Goal: Information Seeking & Learning: Find specific fact

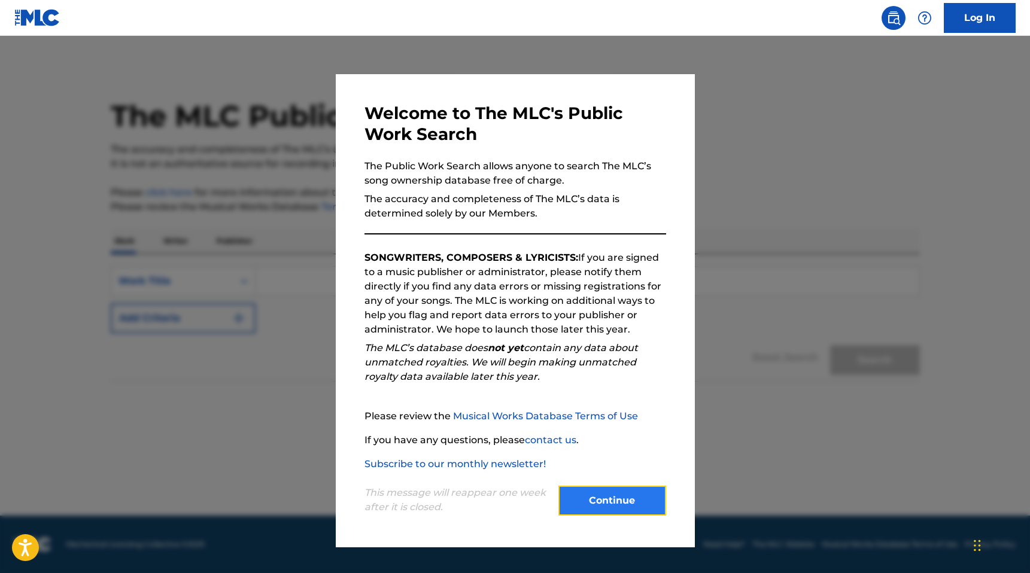
click at [590, 499] on button "Continue" at bounding box center [612, 501] width 108 height 30
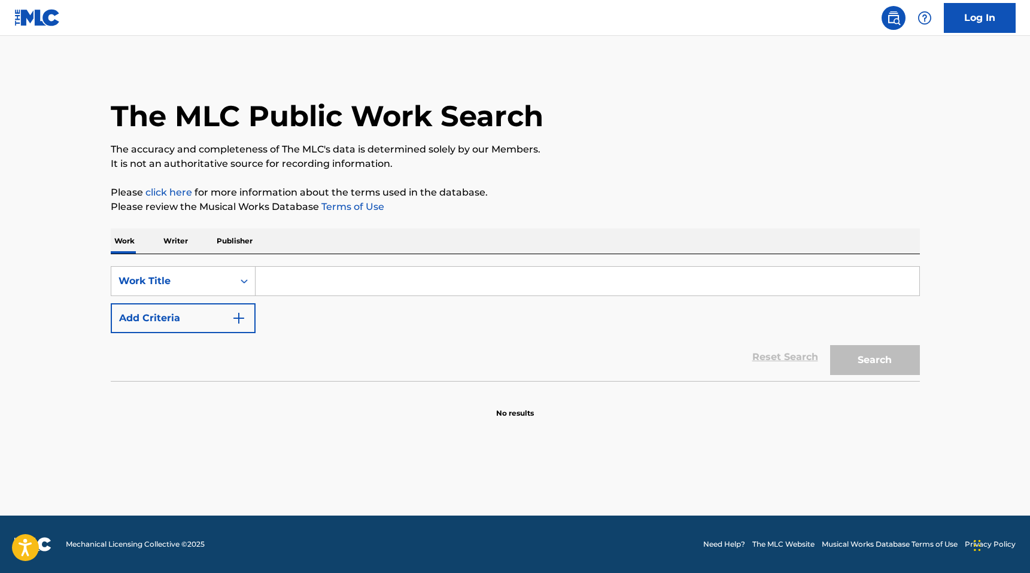
click at [295, 288] on input "Search Form" at bounding box center [588, 281] width 664 height 29
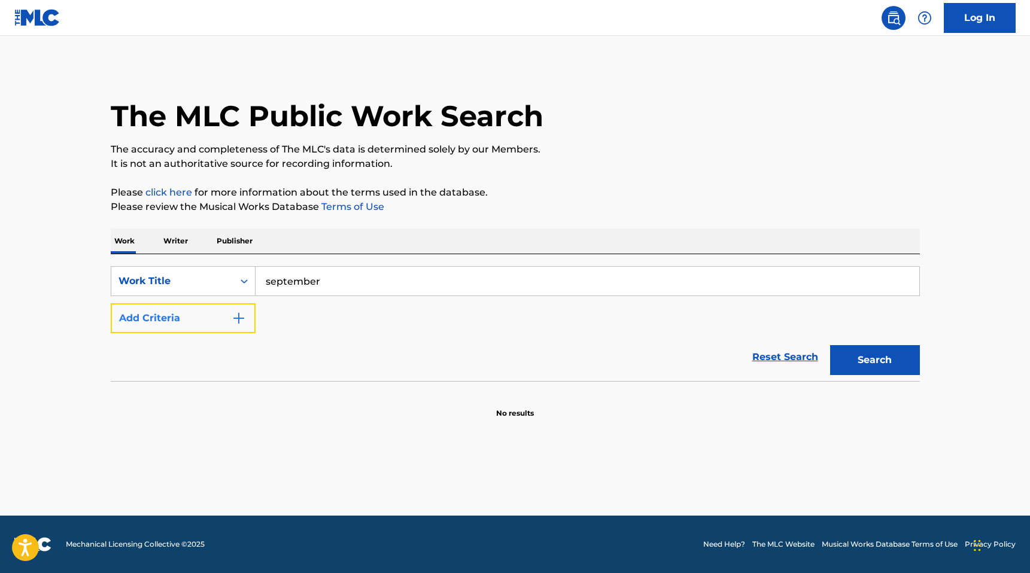
click at [252, 324] on button "Add Criteria" at bounding box center [183, 318] width 145 height 30
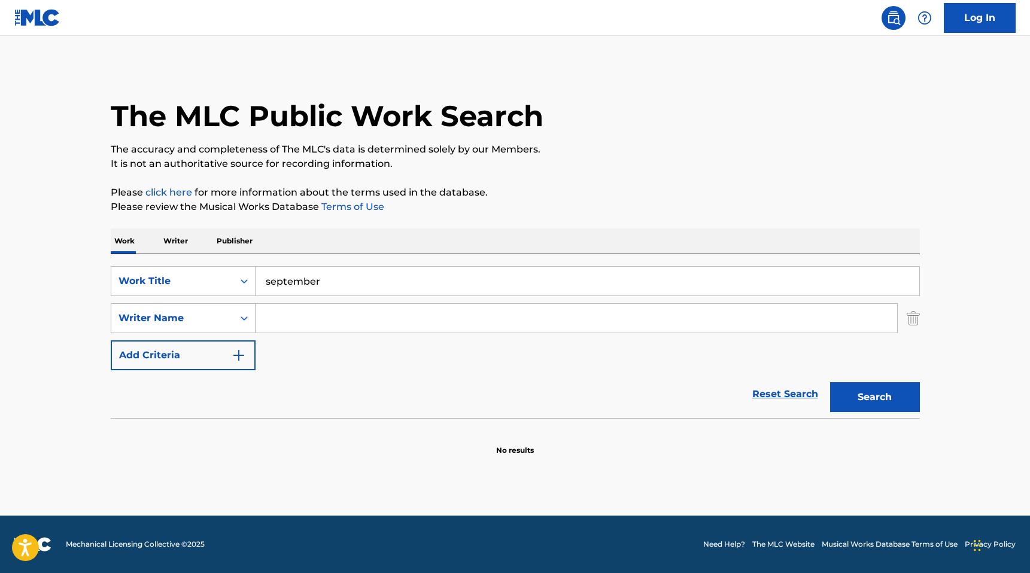
click at [243, 317] on icon "Search Form" at bounding box center [244, 318] width 12 height 12
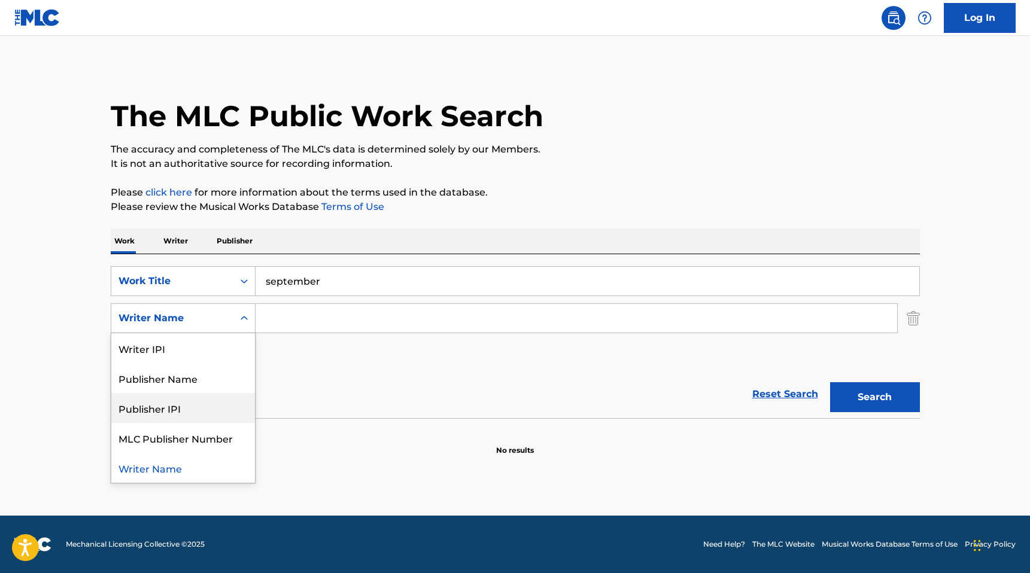
click at [353, 287] on input "september" at bounding box center [588, 281] width 664 height 29
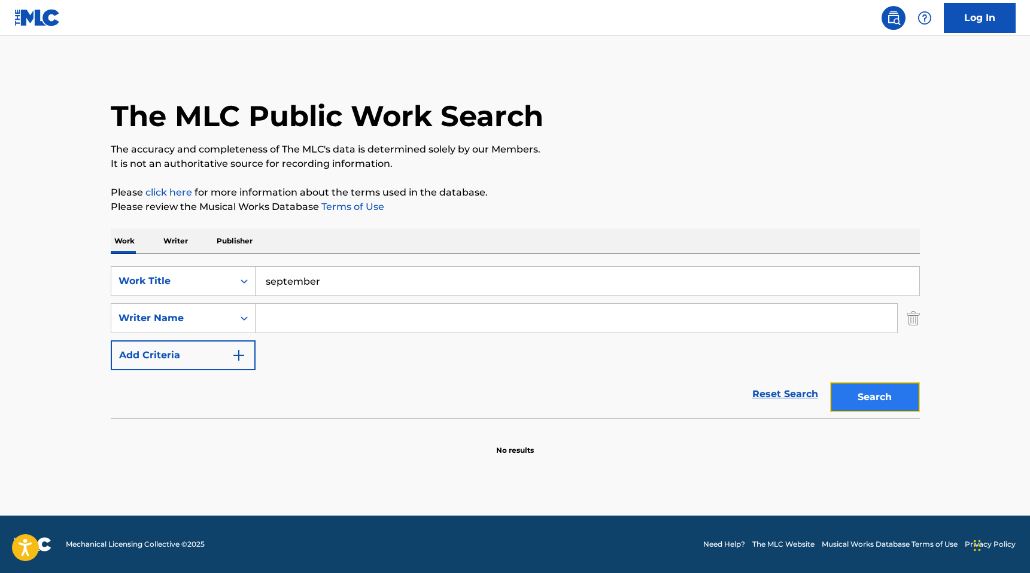
click at [868, 398] on button "Search" at bounding box center [875, 397] width 90 height 30
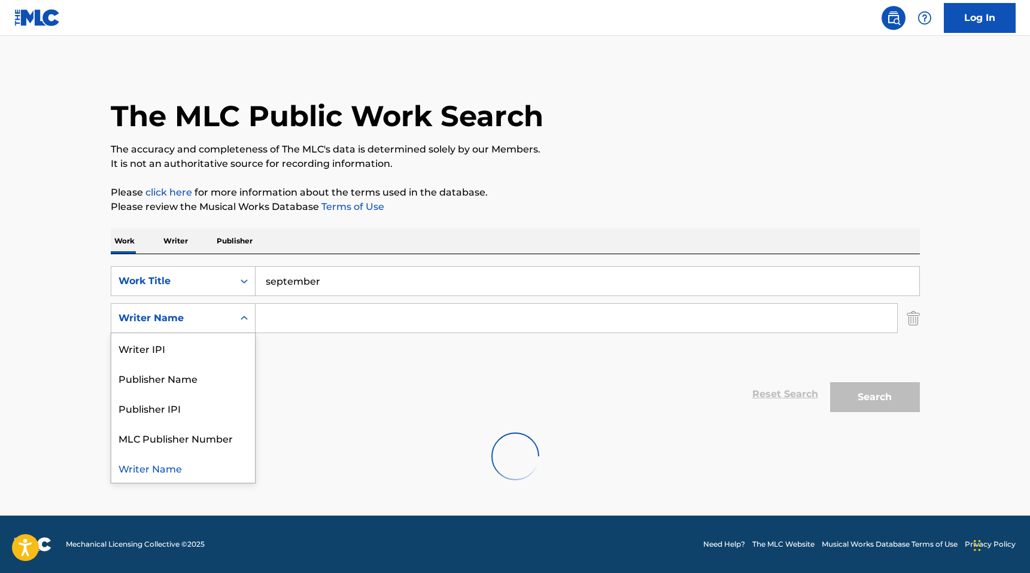
click at [224, 331] on div "Writer Name" at bounding box center [183, 318] width 145 height 30
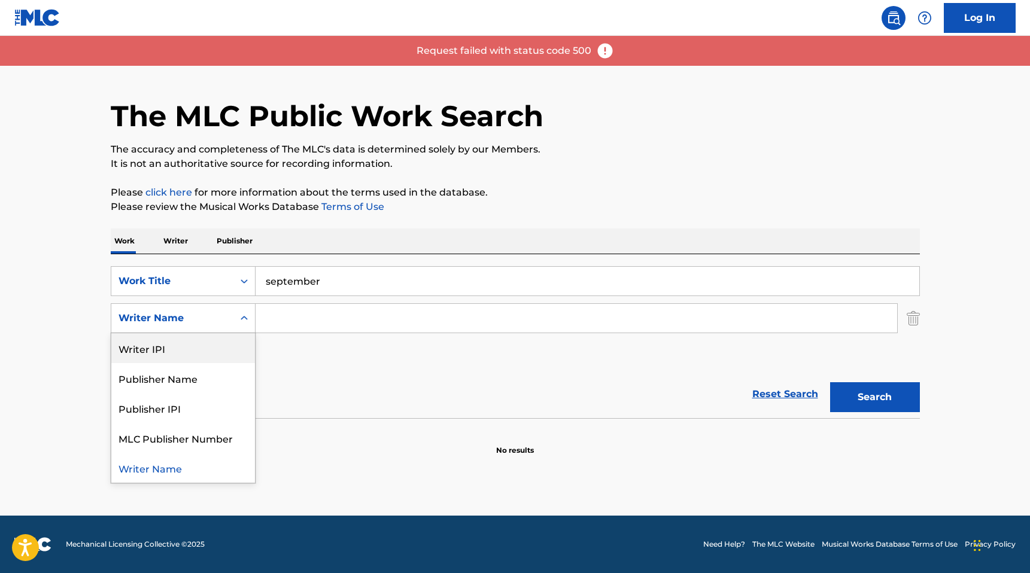
click at [298, 316] on input "Search Form" at bounding box center [577, 318] width 642 height 29
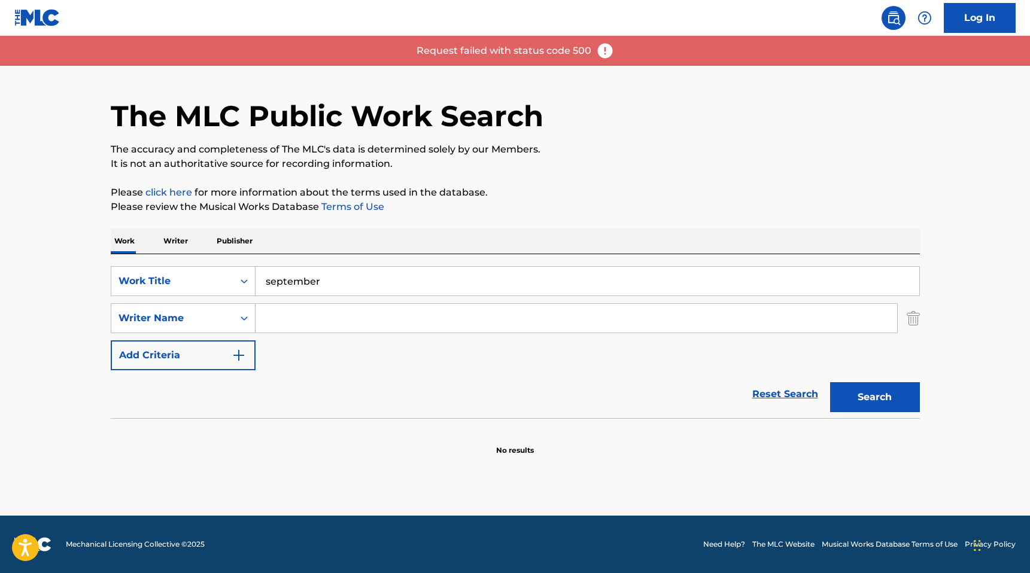
click at [392, 267] on input "september" at bounding box center [588, 281] width 664 height 29
click at [383, 277] on input "september" at bounding box center [588, 281] width 664 height 29
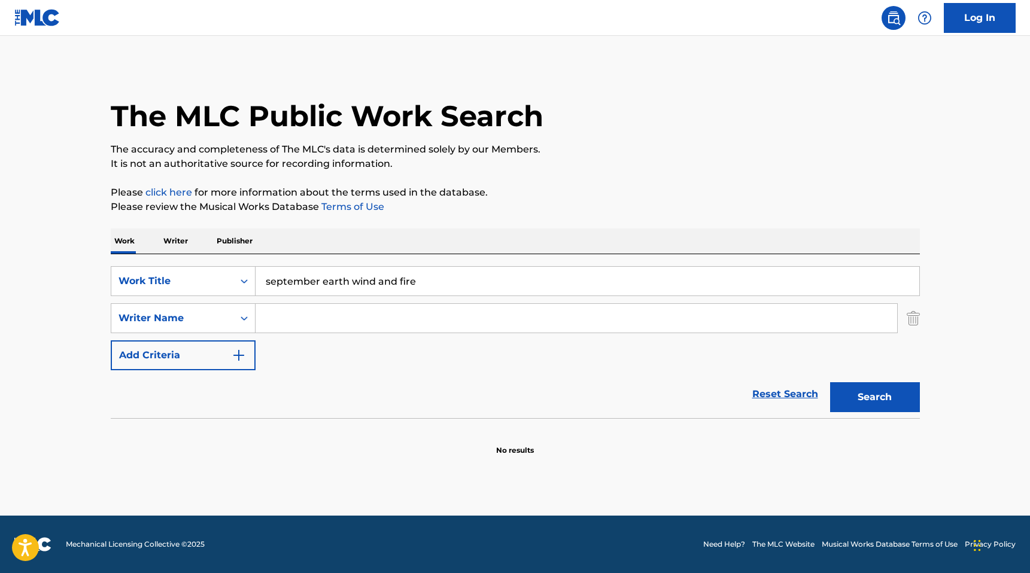
click at [830, 382] on button "Search" at bounding box center [875, 397] width 90 height 30
drag, startPoint x: 317, startPoint y: 282, endPoint x: 411, endPoint y: 281, distance: 93.4
click at [411, 281] on input "september earth wind and fire" at bounding box center [588, 281] width 664 height 29
type input "september"
click at [309, 324] on input "Search Form" at bounding box center [577, 318] width 642 height 29
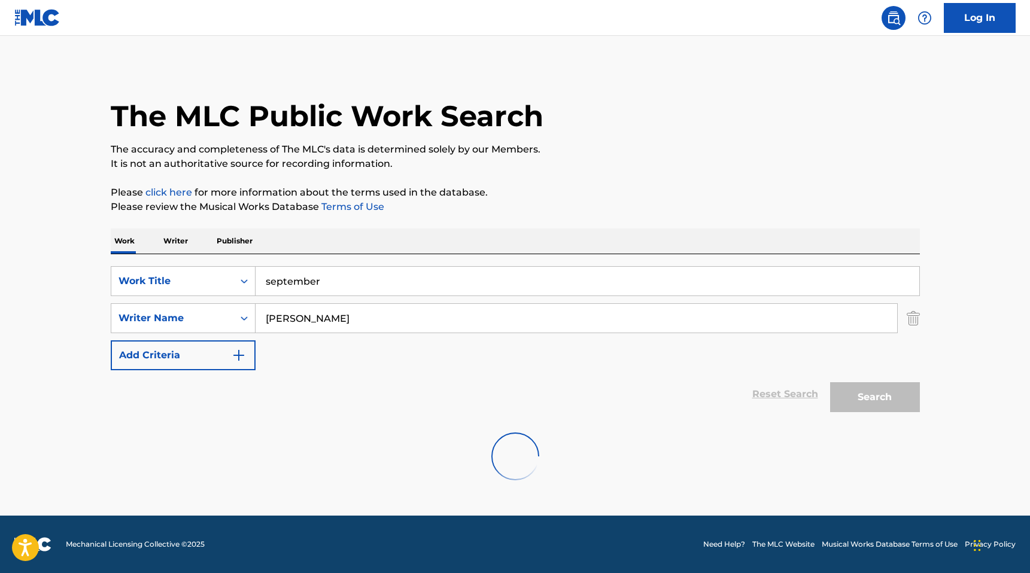
type input "[PERSON_NAME]"
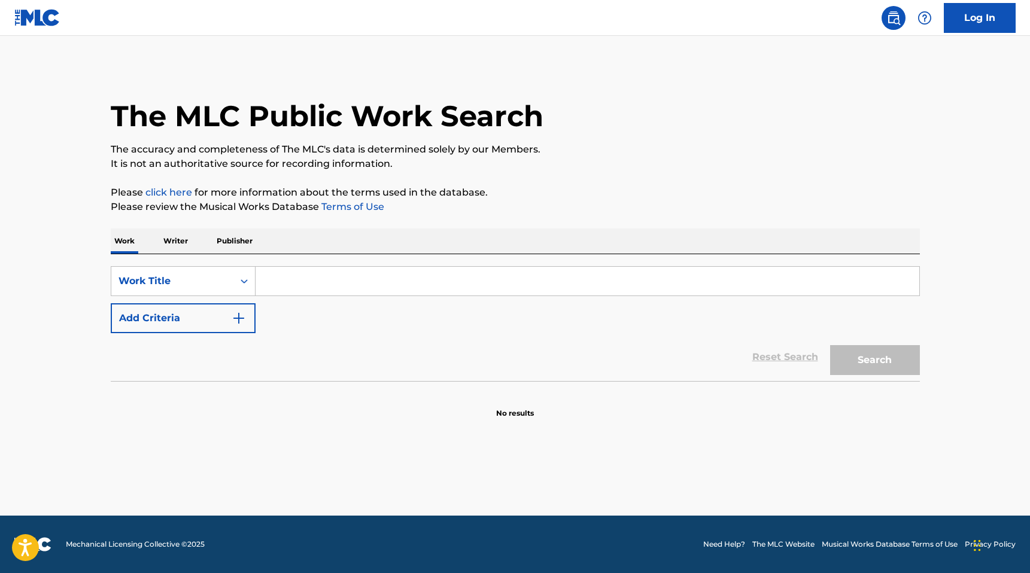
click at [287, 283] on input "Search Form" at bounding box center [588, 281] width 664 height 29
type input "September"
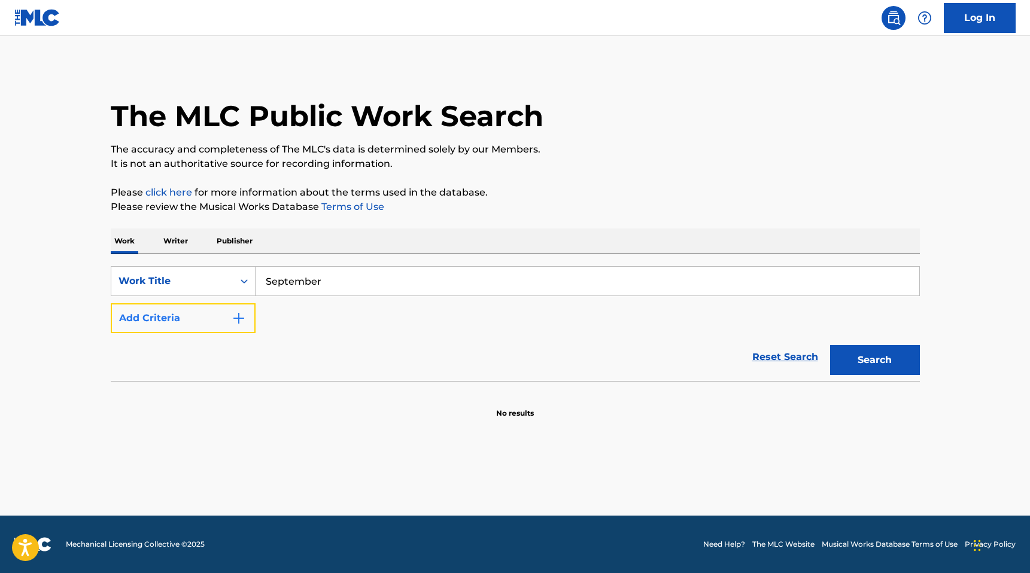
click at [193, 317] on button "Add Criteria" at bounding box center [183, 318] width 145 height 30
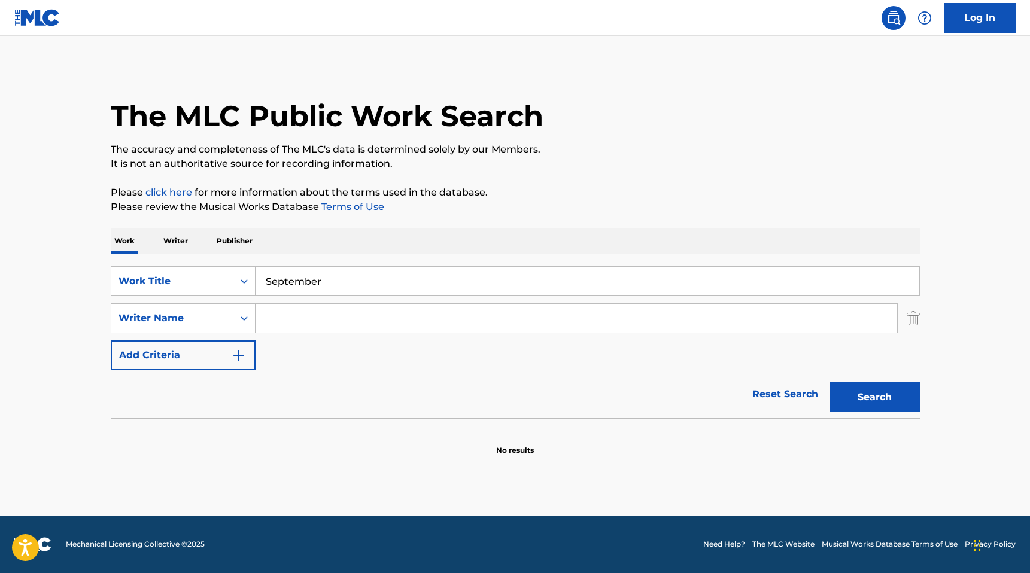
click at [288, 318] on input "Search Form" at bounding box center [577, 318] width 642 height 29
type input "[PERSON_NAME]"
click at [830, 382] on button "Search" at bounding box center [875, 397] width 90 height 30
click at [414, 211] on p "Please review the Musical Works Database Terms of Use" at bounding box center [515, 207] width 809 height 14
click at [878, 400] on button "Search" at bounding box center [875, 397] width 90 height 30
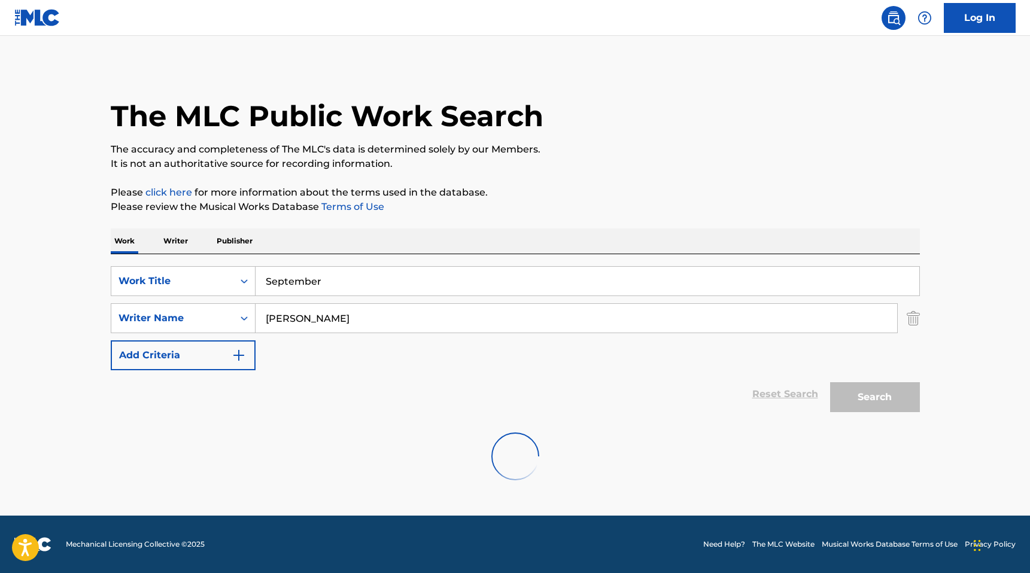
click at [727, 214] on div "The MLC Public Work Search The accuracy and completeness of The MLC's data is d…" at bounding box center [515, 280] width 838 height 429
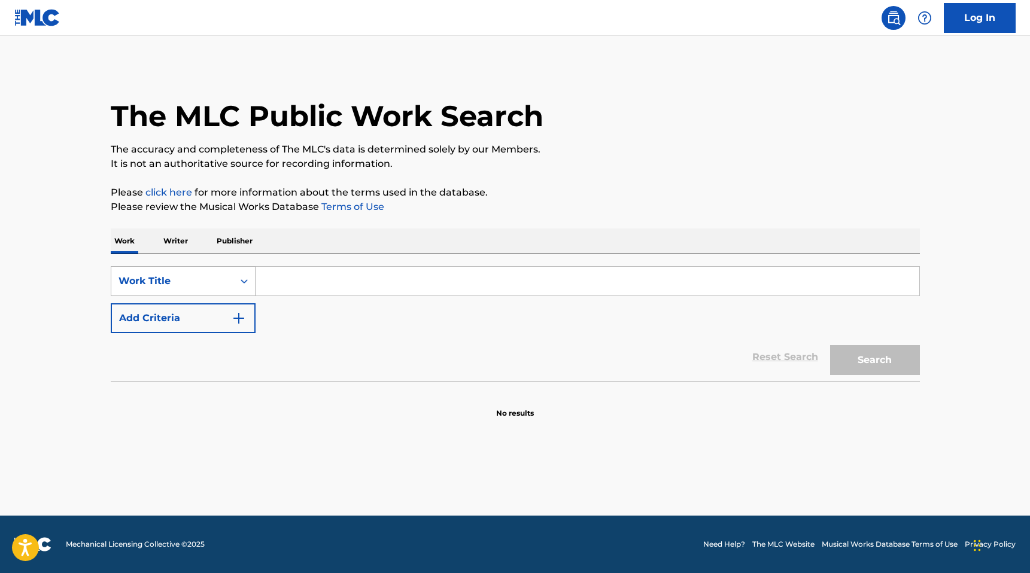
click at [226, 282] on div "Work Title" at bounding box center [173, 281] width 108 height 14
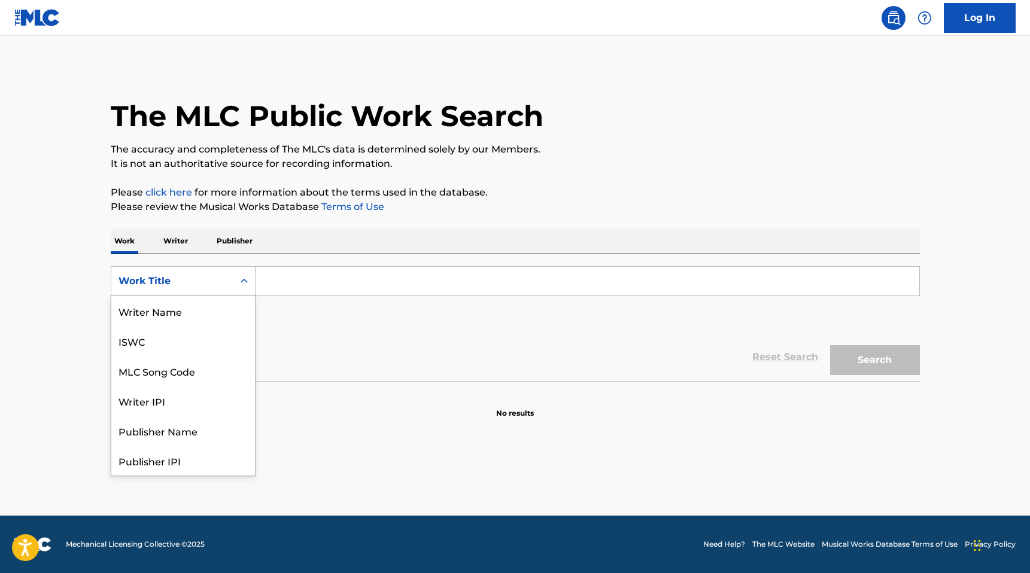
scroll to position [60, 0]
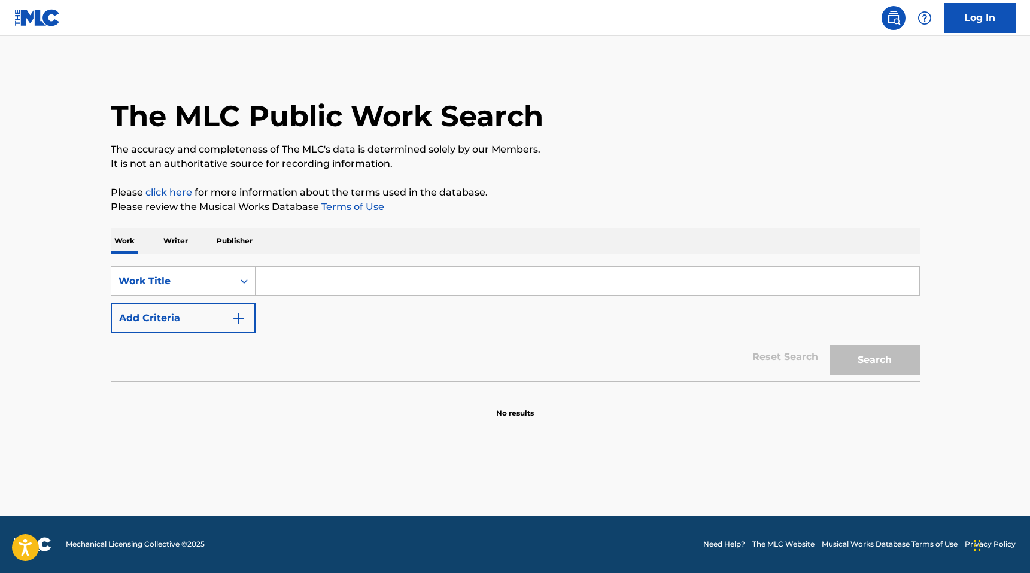
click at [290, 276] on input "Search Form" at bounding box center [588, 281] width 664 height 29
click at [218, 245] on p "Publisher" at bounding box center [234, 241] width 43 height 25
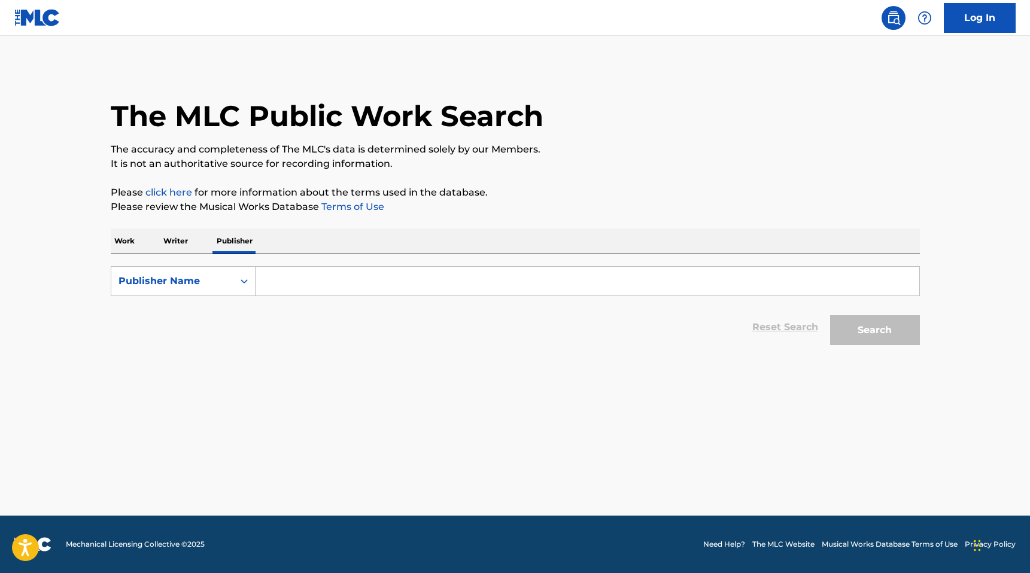
click at [127, 242] on p "Work" at bounding box center [125, 241] width 28 height 25
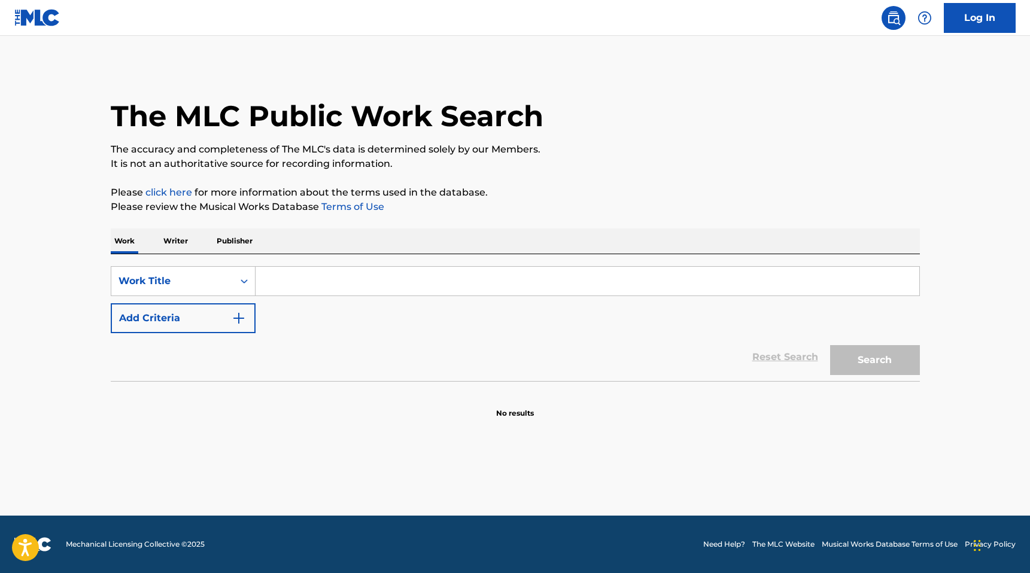
click at [294, 272] on input "Search Form" at bounding box center [588, 281] width 664 height 29
type input "September"
click at [830, 345] on button "Search" at bounding box center [875, 360] width 90 height 30
click at [621, 194] on p "Please click here for more information about the terms used in the database." at bounding box center [515, 193] width 809 height 14
click at [862, 361] on button "Search" at bounding box center [875, 360] width 90 height 30
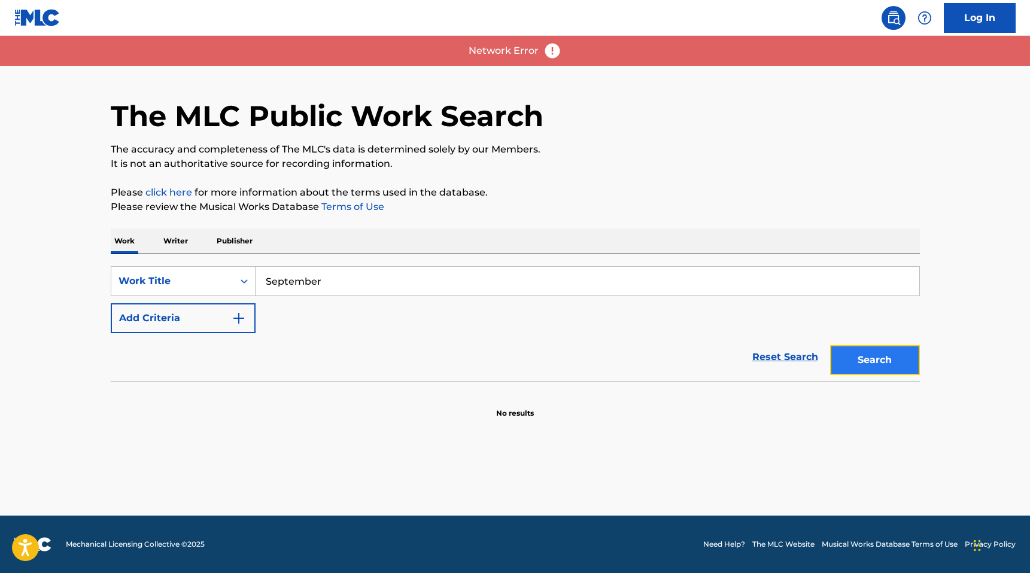
click at [865, 358] on button "Search" at bounding box center [875, 360] width 90 height 30
click at [863, 359] on button "Search" at bounding box center [875, 360] width 90 height 30
click at [863, 359] on div "Search" at bounding box center [872, 357] width 96 height 48
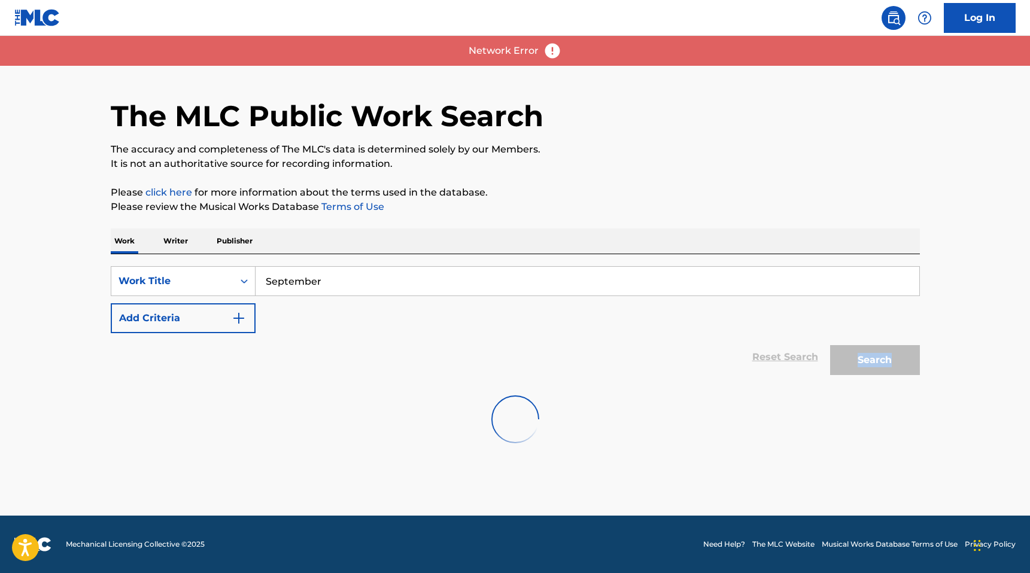
click at [546, 59] on img at bounding box center [552, 51] width 18 height 18
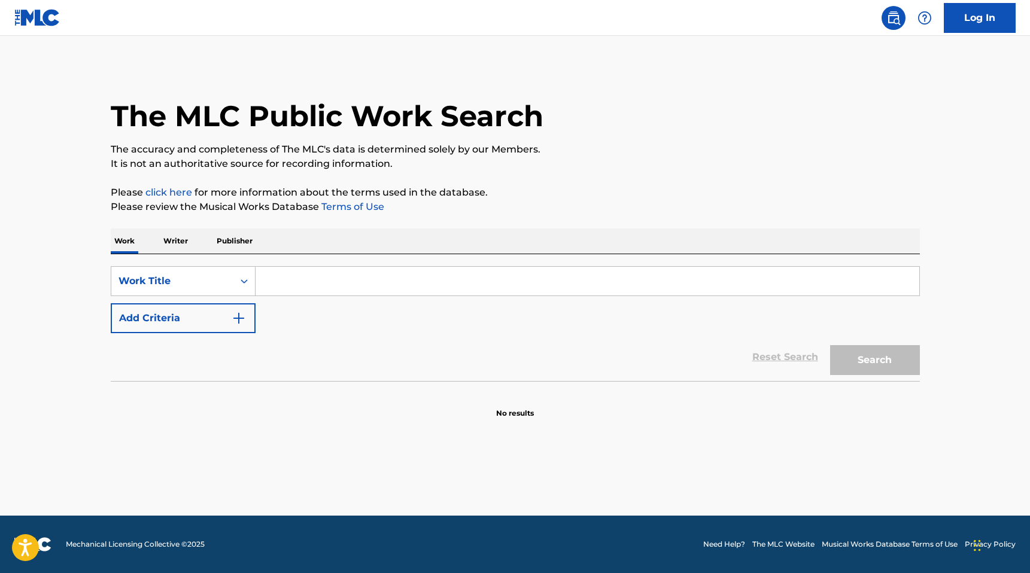
click at [326, 275] on input "Search Form" at bounding box center [588, 281] width 664 height 29
type input "September"
click at [850, 347] on button "Search" at bounding box center [875, 360] width 90 height 30
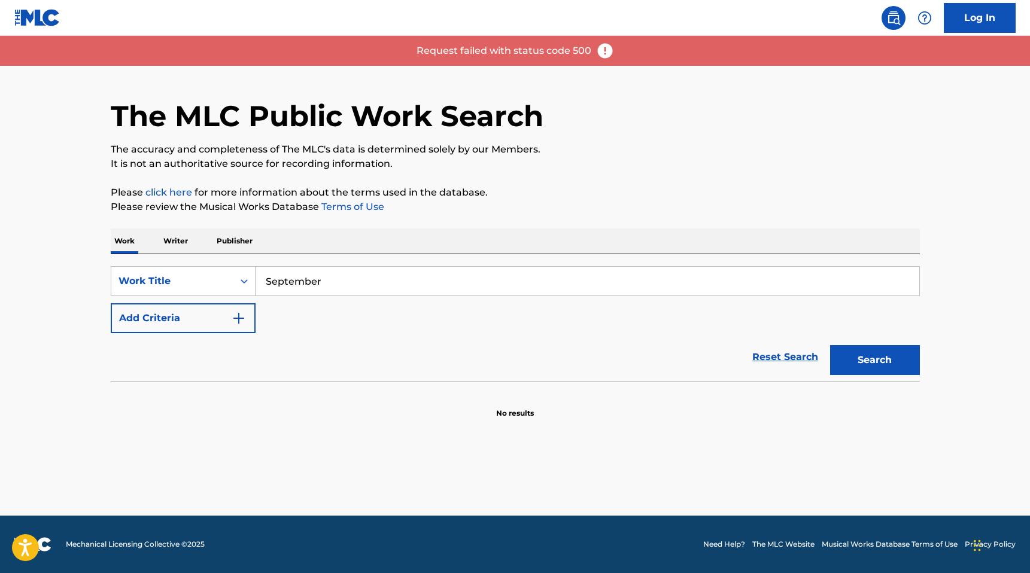
click at [597, 49] on img at bounding box center [605, 51] width 18 height 18
click at [603, 49] on img at bounding box center [605, 51] width 18 height 18
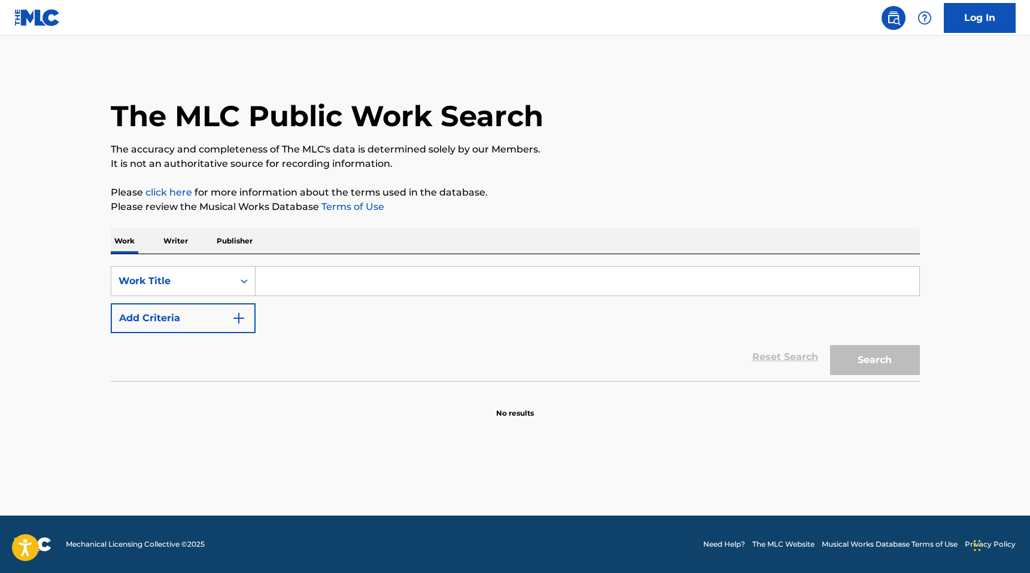
click at [297, 282] on input "Search Form" at bounding box center [588, 281] width 664 height 29
click at [207, 287] on div "Work Title" at bounding box center [173, 281] width 108 height 14
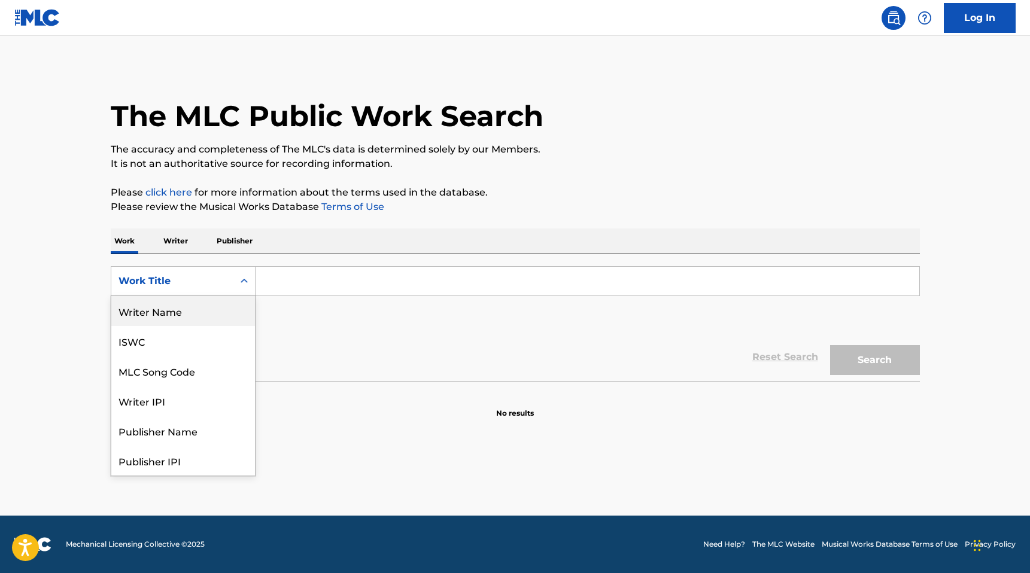
click at [204, 316] on div "Writer Name" at bounding box center [183, 311] width 144 height 30
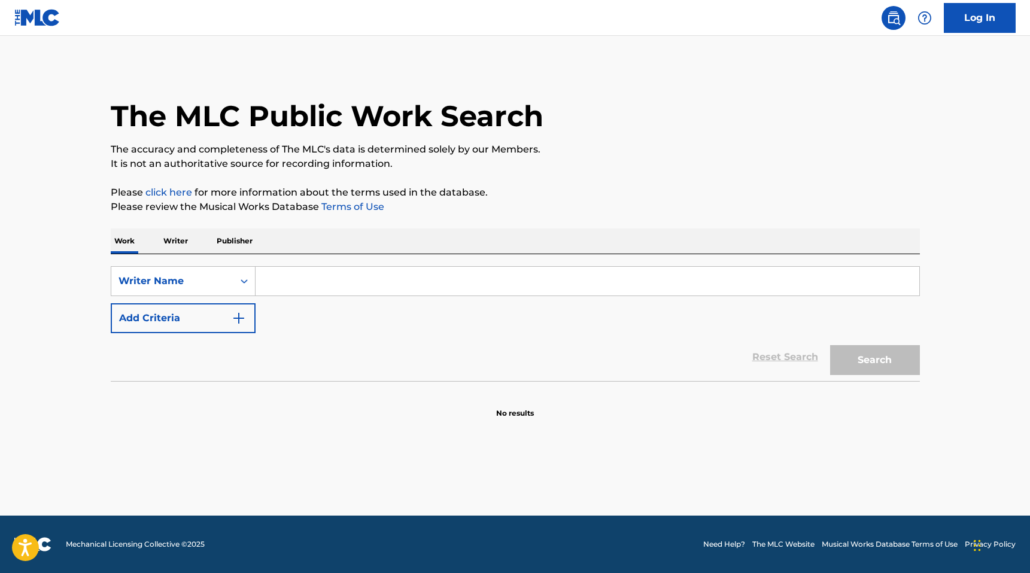
click at [283, 278] on input "Search Form" at bounding box center [588, 281] width 664 height 29
type input "["
click at [296, 281] on input "[PERSON_NAME]" at bounding box center [588, 281] width 664 height 29
type input "[PERSON_NAME]"
click at [870, 369] on button "Search" at bounding box center [875, 360] width 90 height 30
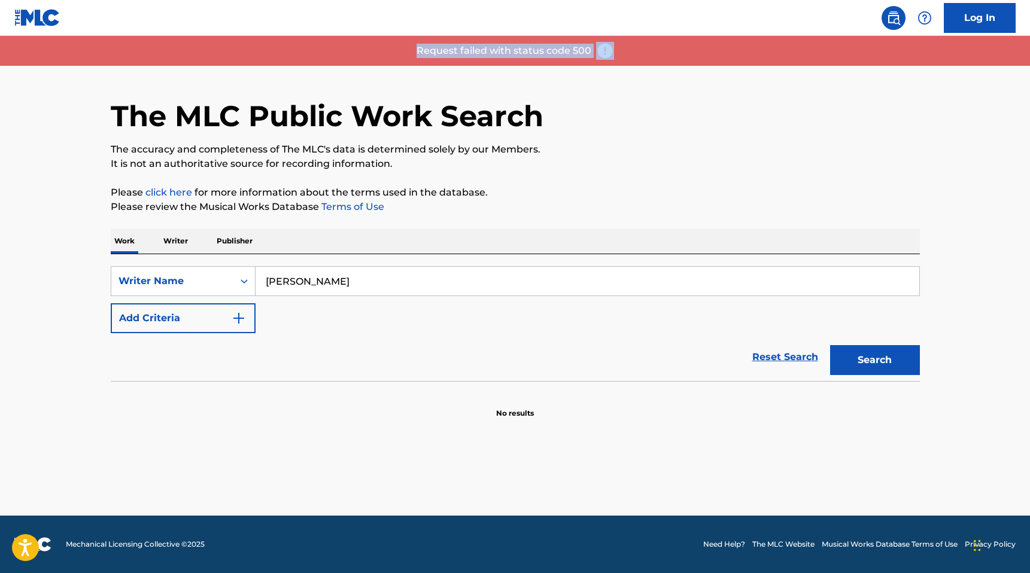
drag, startPoint x: 623, startPoint y: 53, endPoint x: 406, endPoint y: 53, distance: 217.3
click at [406, 53] on div "Request failed with status code 500" at bounding box center [515, 51] width 1030 height 30
copy p "Request failed with status code 500"
